Goal: Information Seeking & Learning: Find specific fact

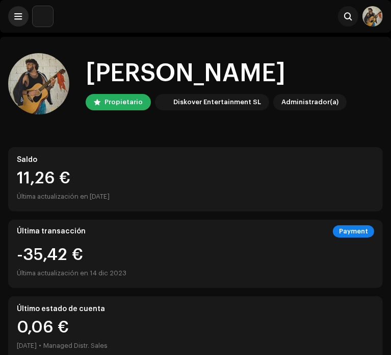
click at [14, 11] on button at bounding box center [18, 16] width 20 height 20
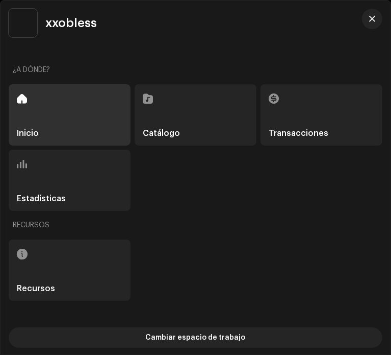
click at [94, 256] on div "Recursos" at bounding box center [70, 269] width 122 height 61
click at [371, 20] on span "button" at bounding box center [372, 19] width 6 height 8
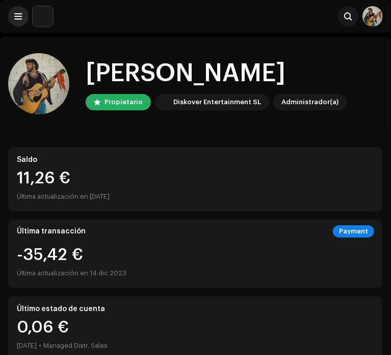
click at [18, 22] on button at bounding box center [18, 16] width 20 height 20
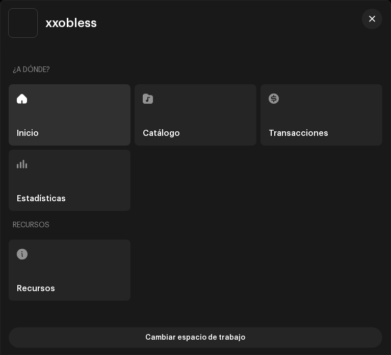
click at [85, 261] on div "Recursos" at bounding box center [70, 269] width 122 height 61
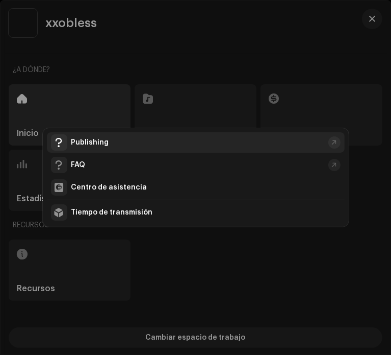
click at [141, 144] on div "Publishing" at bounding box center [197, 142] width 253 height 8
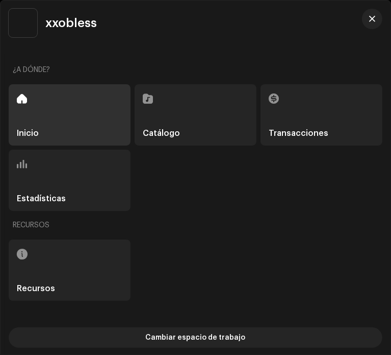
click at [54, 120] on div "Inicio" at bounding box center [70, 114] width 122 height 61
click at [372, 24] on button "button" at bounding box center [372, 19] width 20 height 20
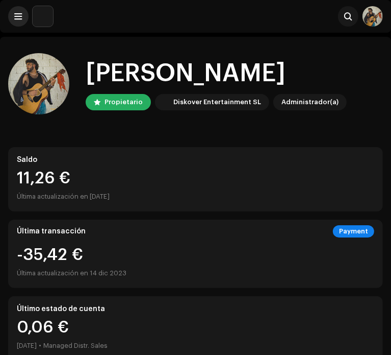
click at [17, 14] on span at bounding box center [19, 16] width 8 height 8
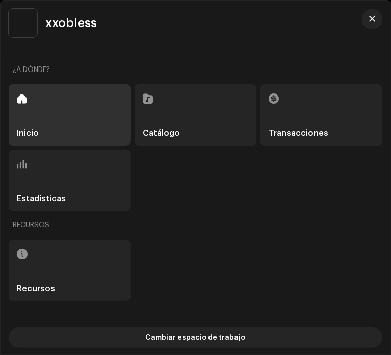
click at [196, 97] on div "Catálogo" at bounding box center [196, 114] width 122 height 61
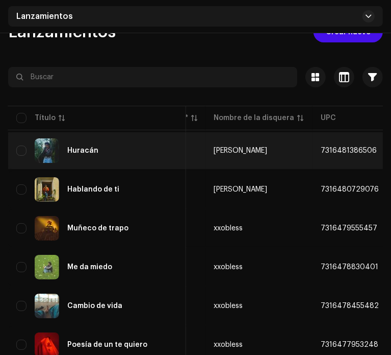
scroll to position [0, 212]
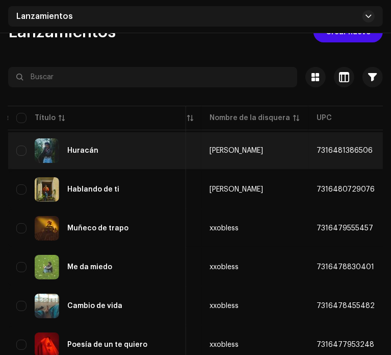
click at [317, 148] on span "7316481386506" at bounding box center [345, 150] width 56 height 7
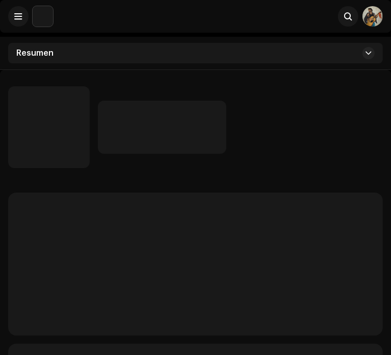
click at [295, 148] on div at bounding box center [240, 127] width 285 height 53
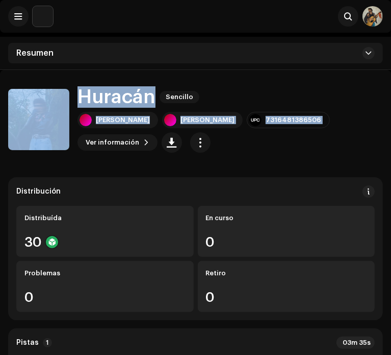
click at [283, 148] on div "Adán Fiore Adán Fiore 7316481386506 Ver información" at bounding box center [231, 132] width 306 height 41
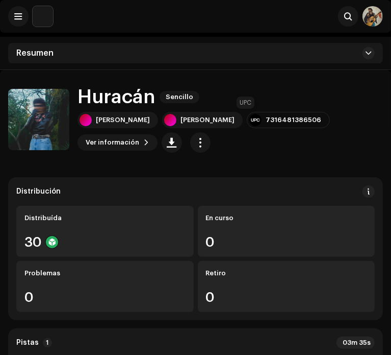
click at [266, 121] on div "7316481386506" at bounding box center [294, 120] width 56 height 8
copy re-o-release-hero "7316481386506 Ver información"
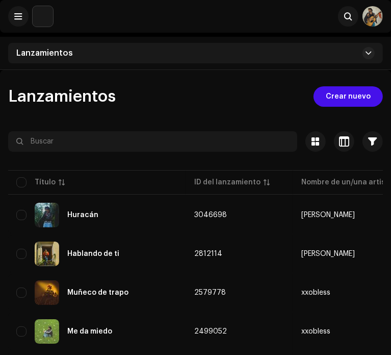
click at [369, 22] on img at bounding box center [373, 16] width 20 height 20
